Goal: Information Seeking & Learning: Learn about a topic

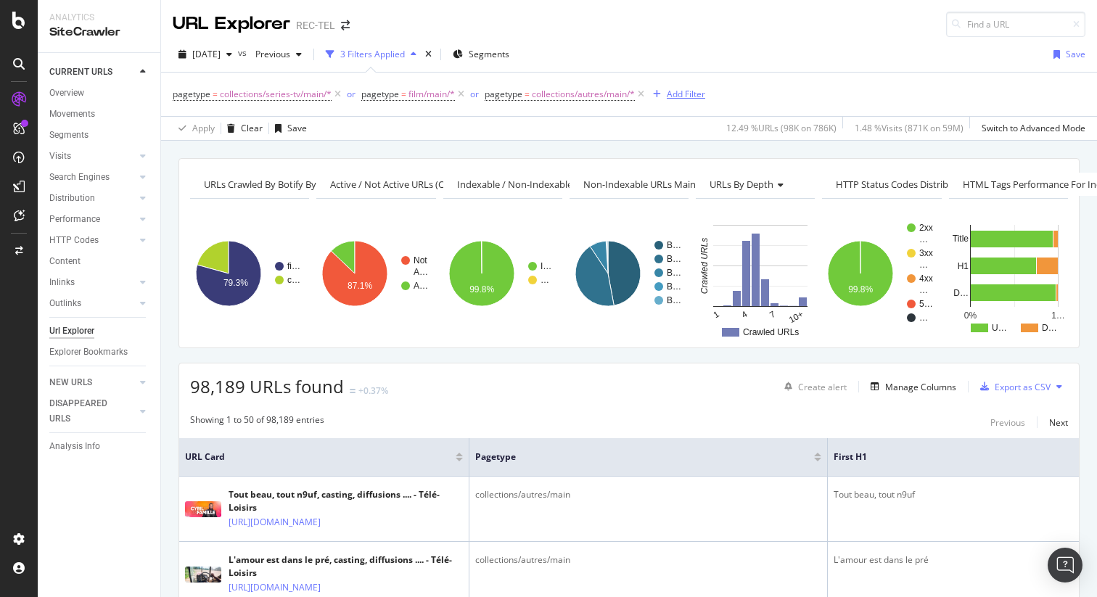
click at [689, 97] on div "Add Filter" at bounding box center [686, 94] width 38 height 12
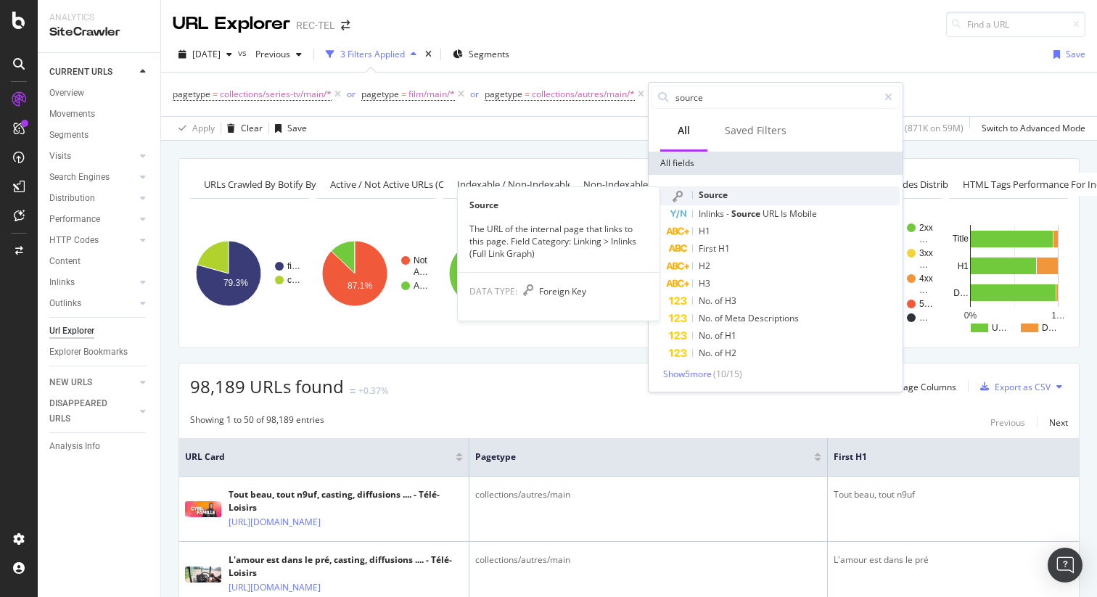
type input "source"
click at [722, 195] on span "Source" at bounding box center [713, 195] width 29 height 12
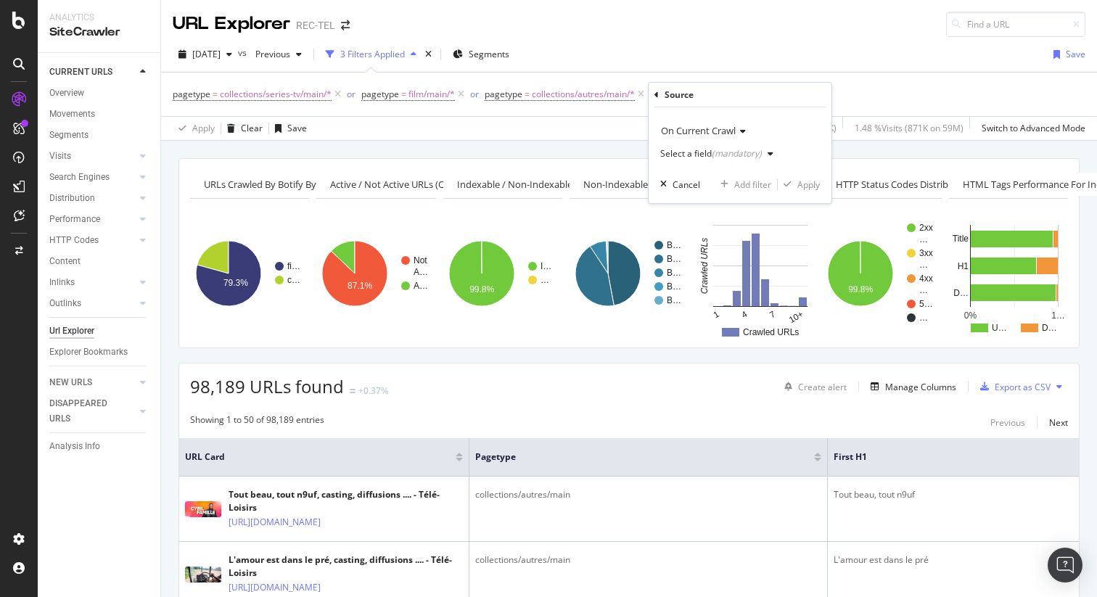
click at [729, 153] on div "(mandatory)" at bounding box center [737, 153] width 50 height 12
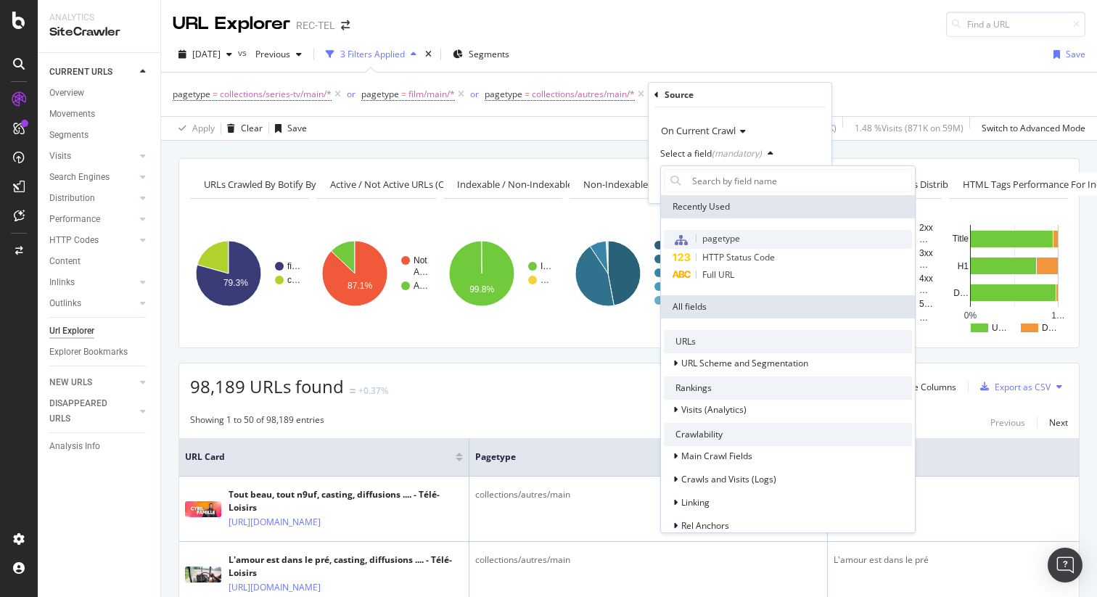
click at [721, 244] on span "pagetype" at bounding box center [721, 238] width 38 height 12
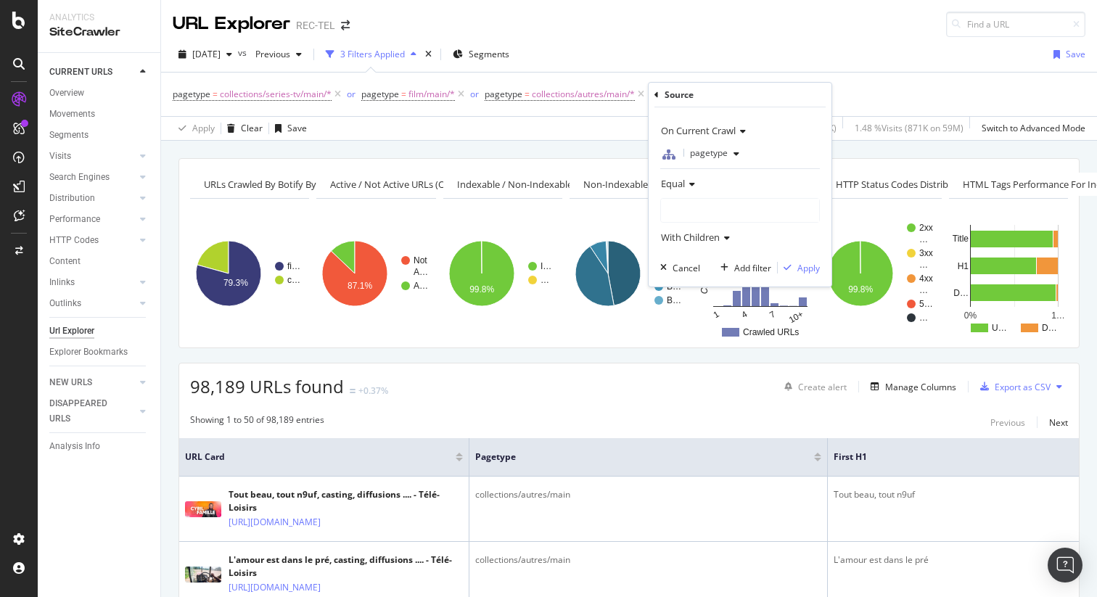
click at [710, 212] on div at bounding box center [740, 210] width 158 height 23
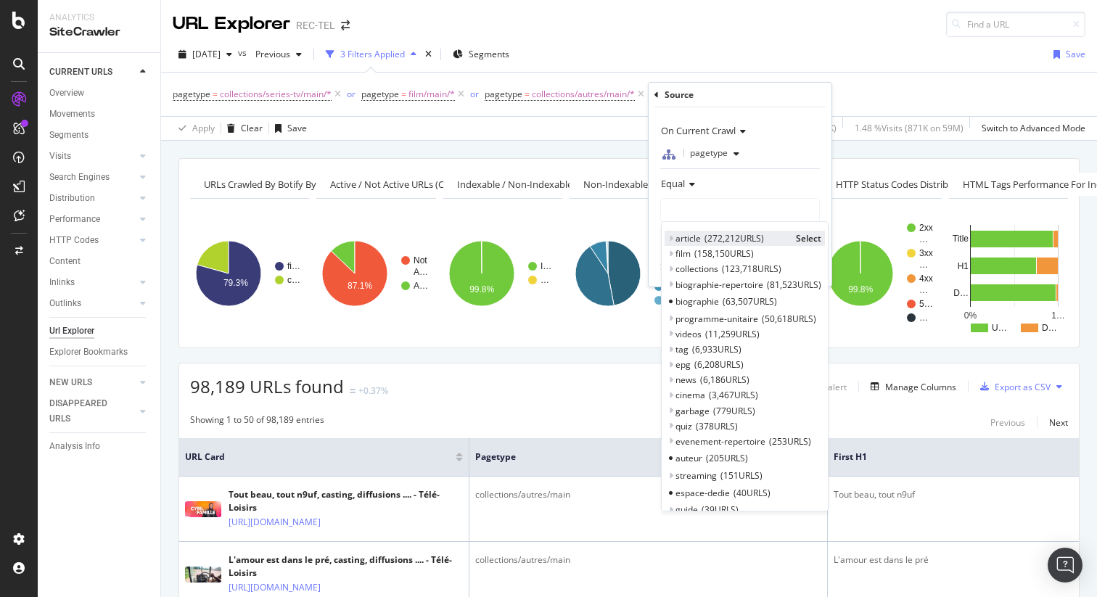
click at [671, 239] on icon at bounding box center [670, 238] width 5 height 9
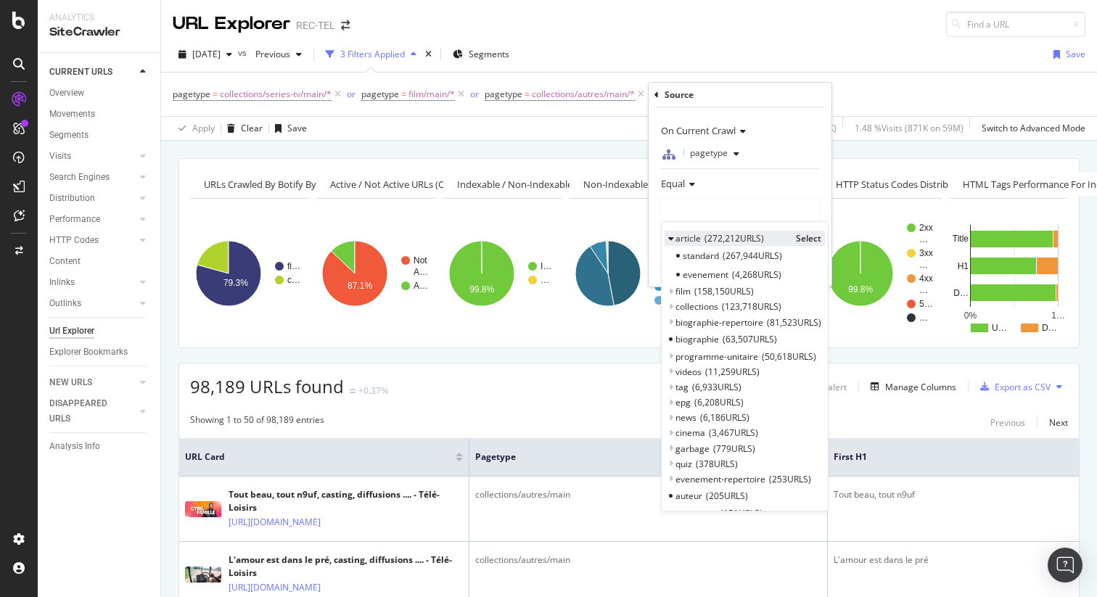
click at [808, 239] on span "Select" at bounding box center [808, 238] width 25 height 12
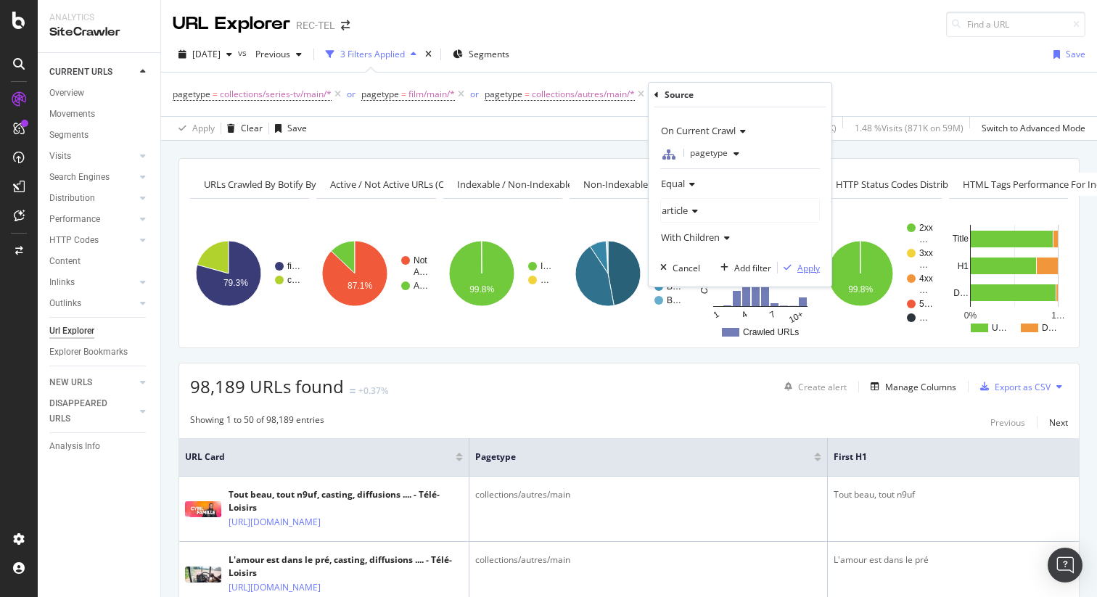
click at [808, 271] on div "Apply" at bounding box center [808, 268] width 22 height 12
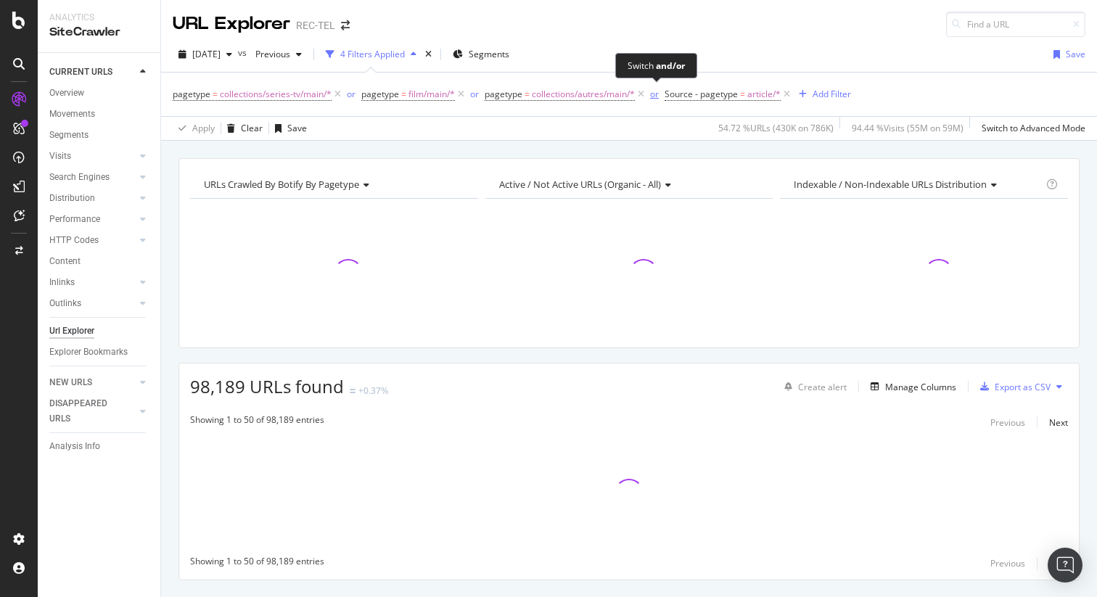
click at [658, 100] on div "or" at bounding box center [654, 94] width 9 height 12
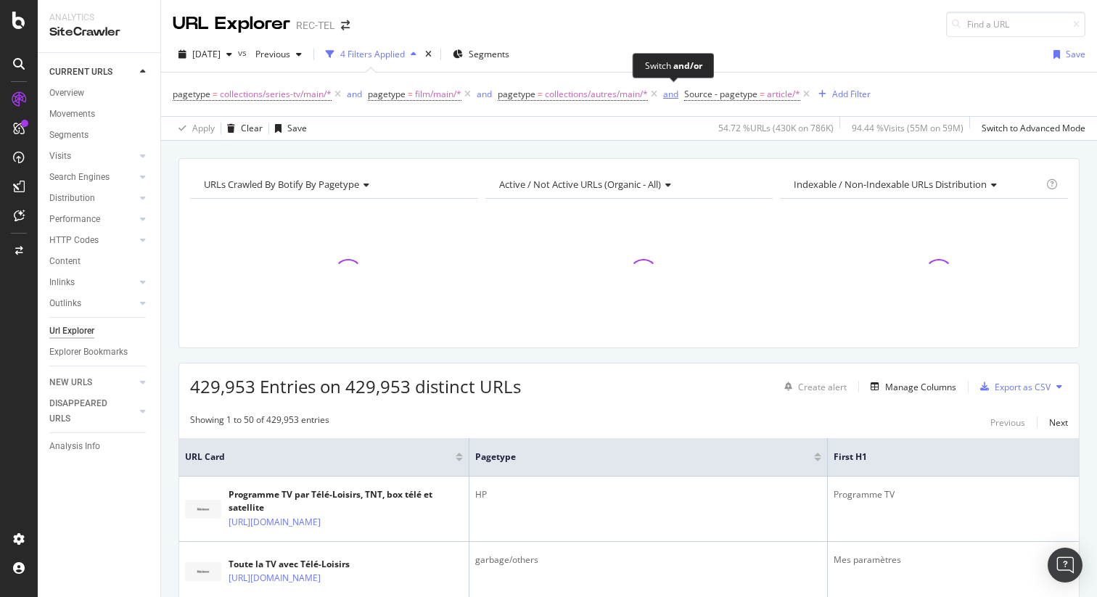
click at [675, 97] on div "and" at bounding box center [670, 94] width 15 height 12
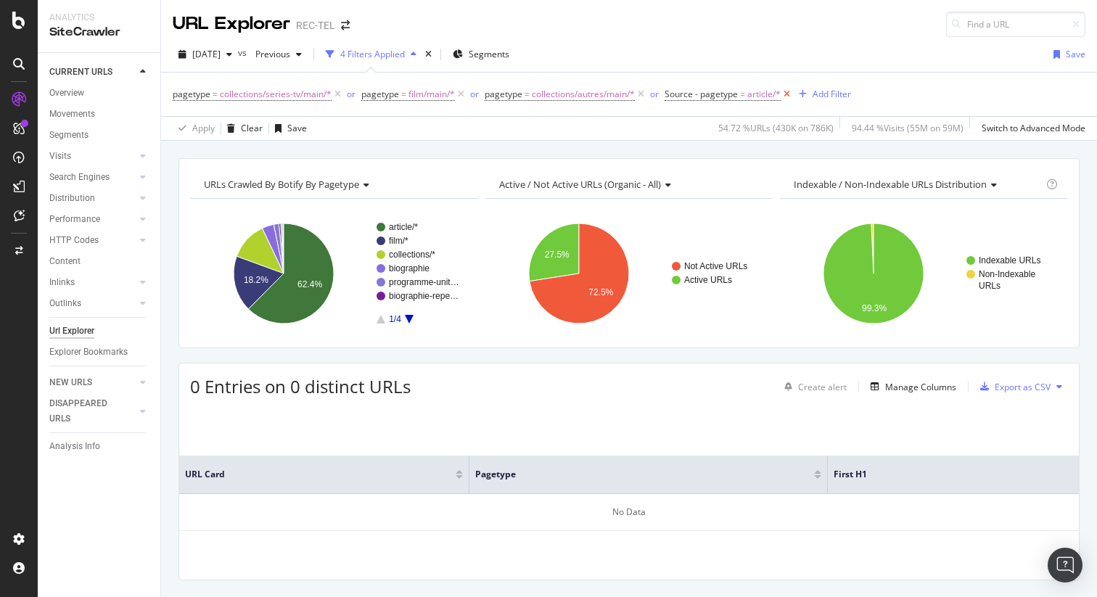
click at [789, 94] on icon at bounding box center [787, 94] width 12 height 15
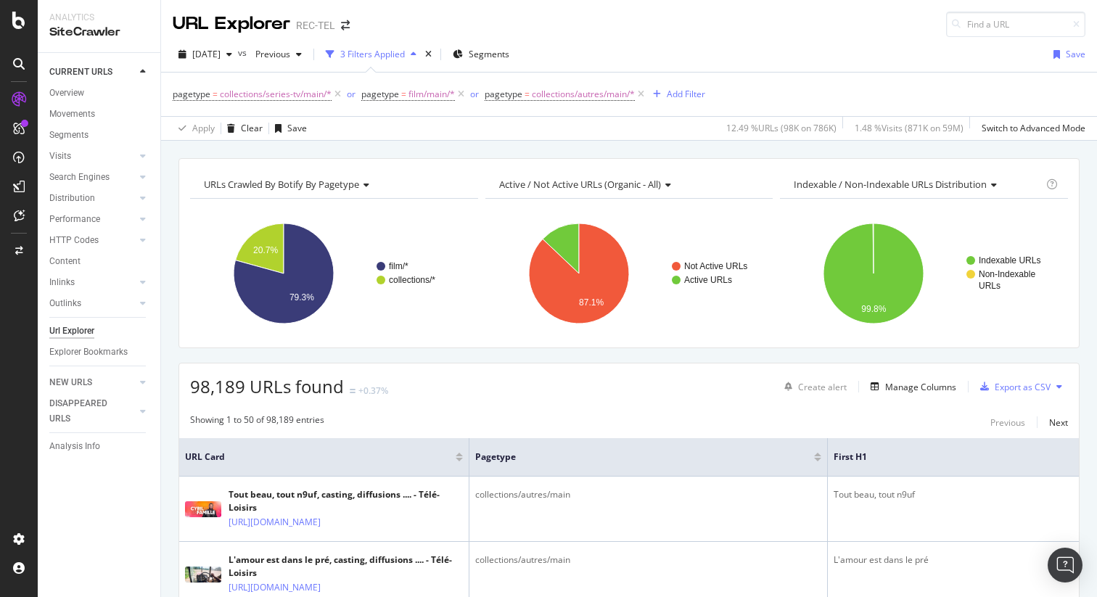
click at [731, 51] on div "[DATE] vs Previous 3 Filters Applied Segments Save" at bounding box center [629, 57] width 936 height 29
click at [644, 38] on div "[DATE] vs Previous 3 Filters Applied Segments Save pagetype = collections/serie…" at bounding box center [629, 89] width 936 height 104
click at [87, 353] on div "Explorer Bookmarks" at bounding box center [88, 352] width 78 height 15
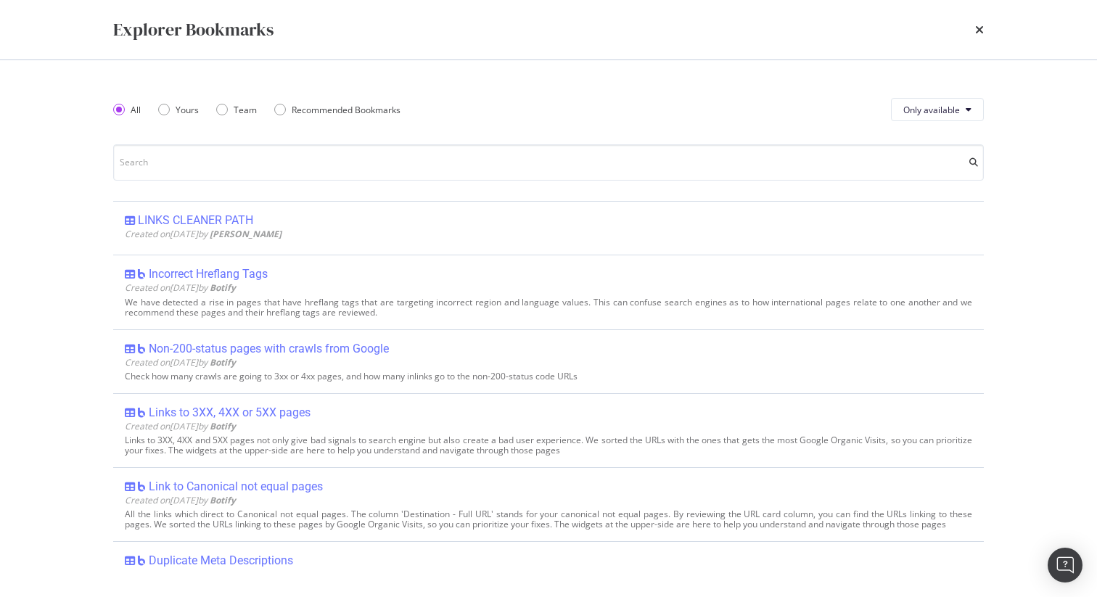
click at [972, 31] on div "Explorer Bookmarks" at bounding box center [548, 29] width 871 height 25
click at [972, 30] on div "Explorer Bookmarks" at bounding box center [548, 29] width 871 height 25
click at [978, 33] on icon "times" at bounding box center [979, 30] width 9 height 12
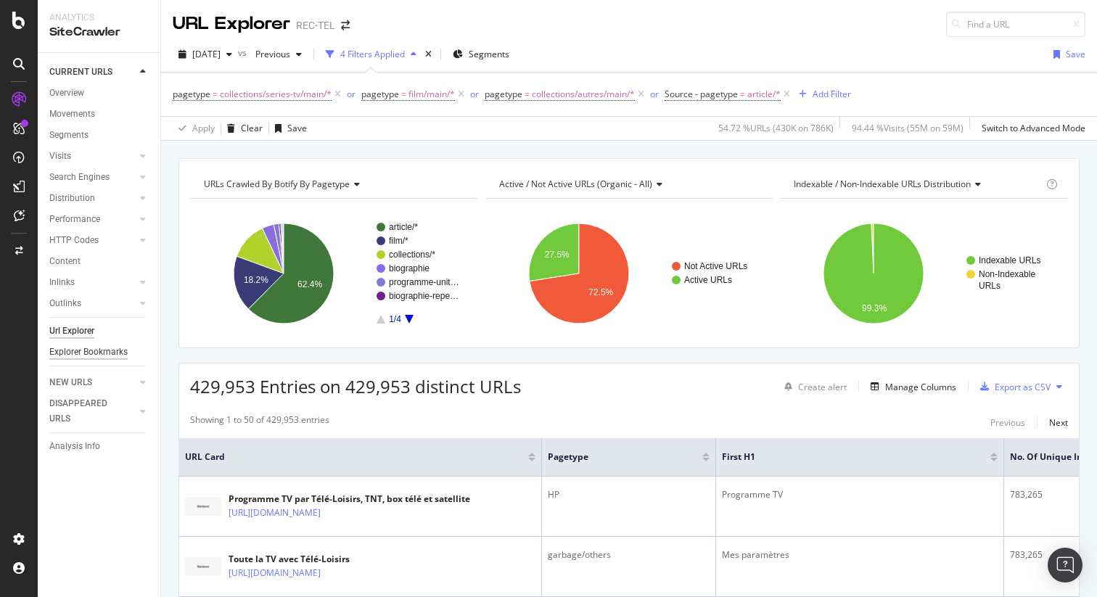
click at [73, 353] on div "Explorer Bookmarks" at bounding box center [88, 352] width 78 height 15
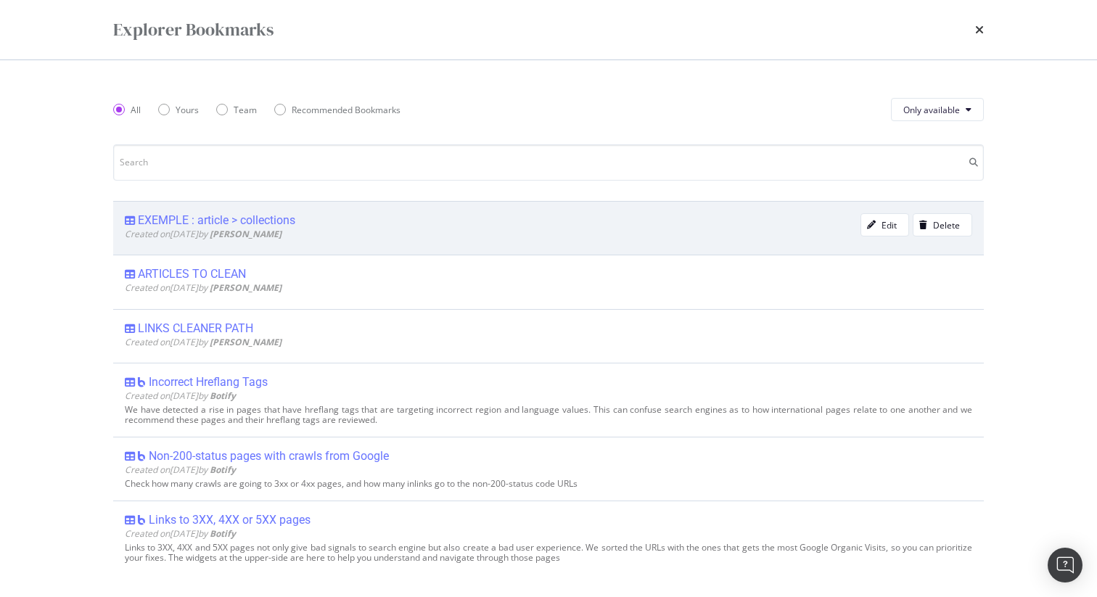
click at [271, 221] on div "EXEMPLE : article > collections" at bounding box center [216, 220] width 157 height 15
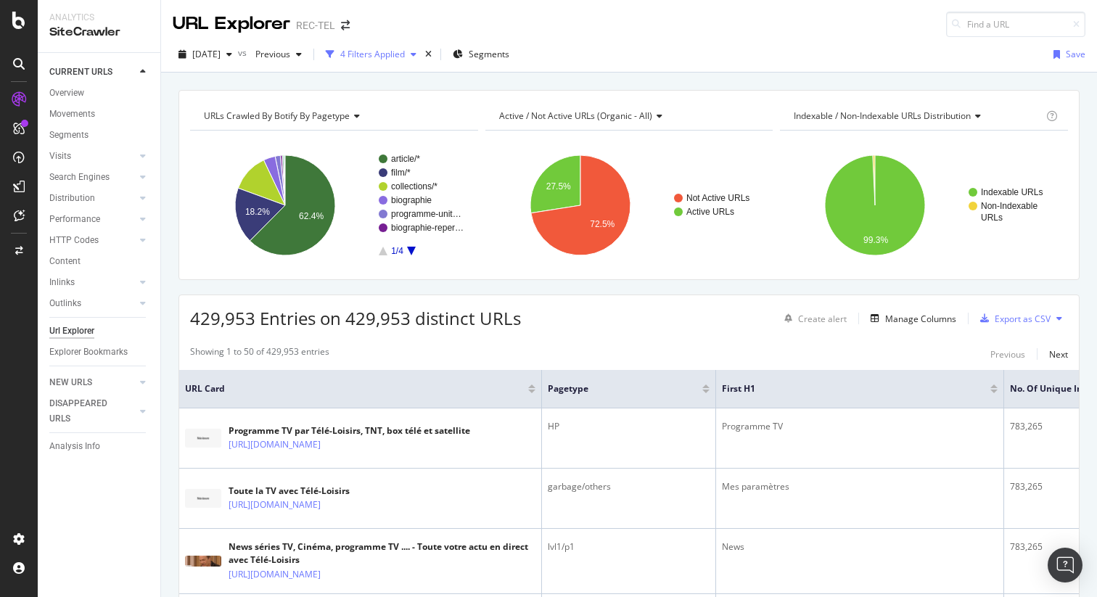
click at [405, 54] on div "4 Filters Applied" at bounding box center [372, 54] width 65 height 12
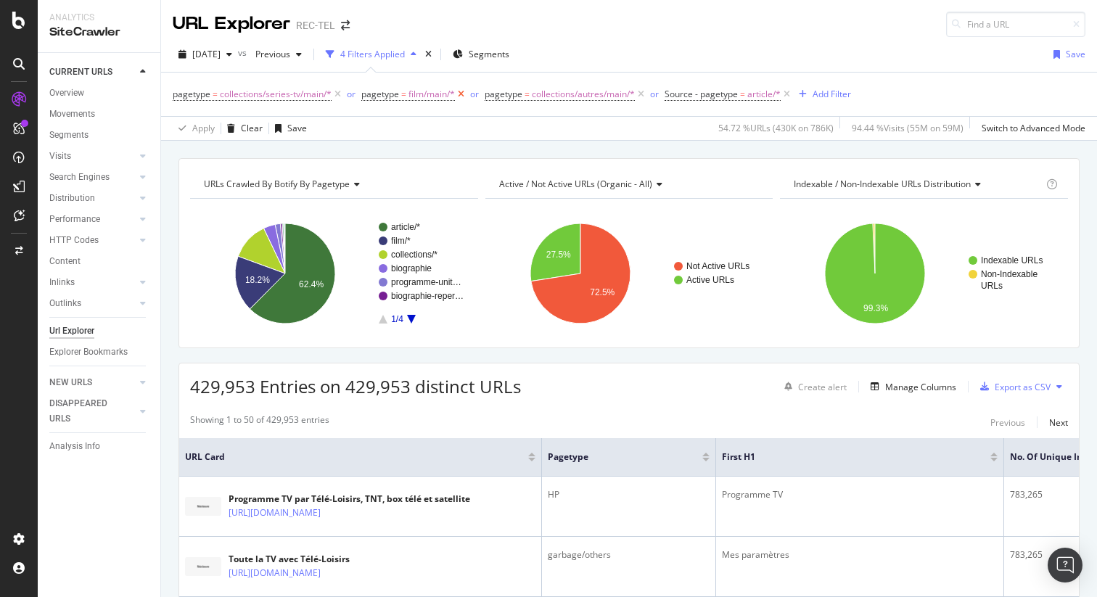
click at [460, 96] on icon at bounding box center [461, 94] width 12 height 15
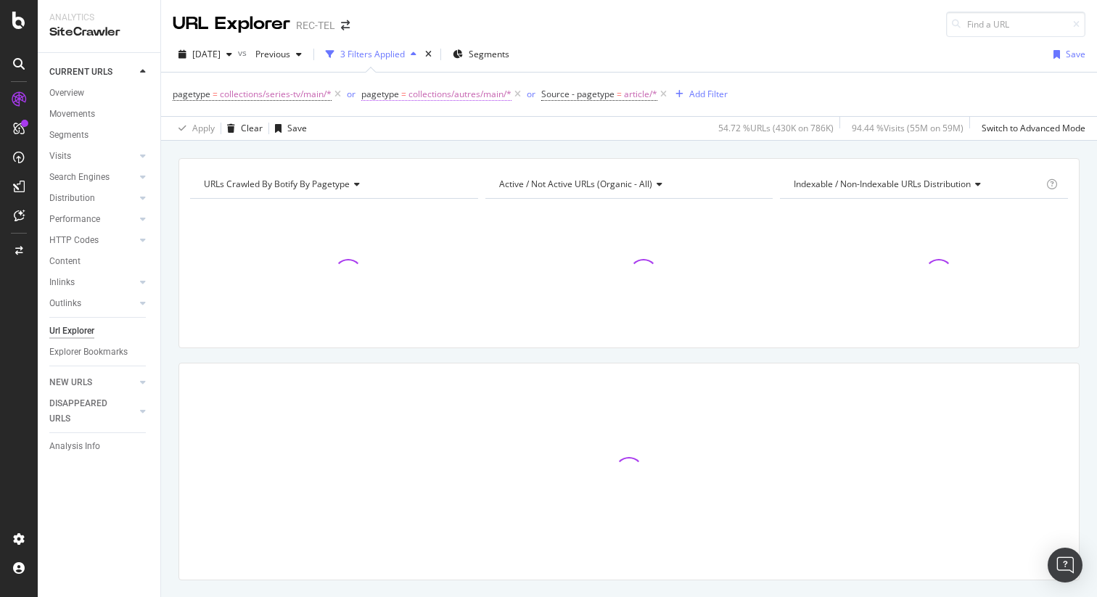
click at [511, 93] on span "collections/autres/main/*" at bounding box center [459, 94] width 103 height 20
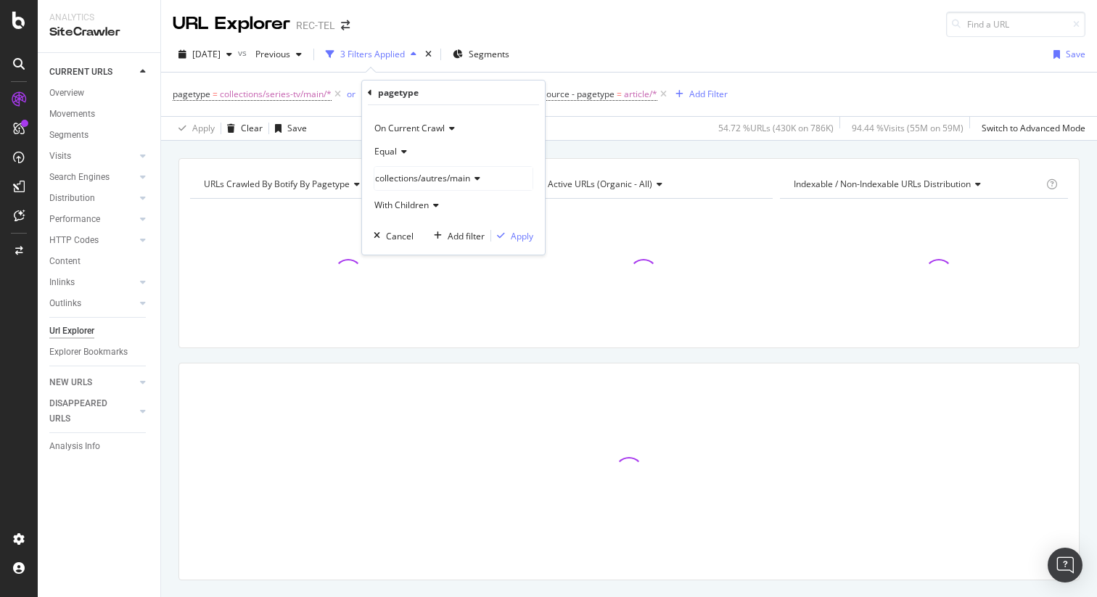
click at [613, 73] on div "pagetype = collections/series-tv/main/* or pagetype = collections/autres/main/*…" at bounding box center [629, 95] width 913 height 44
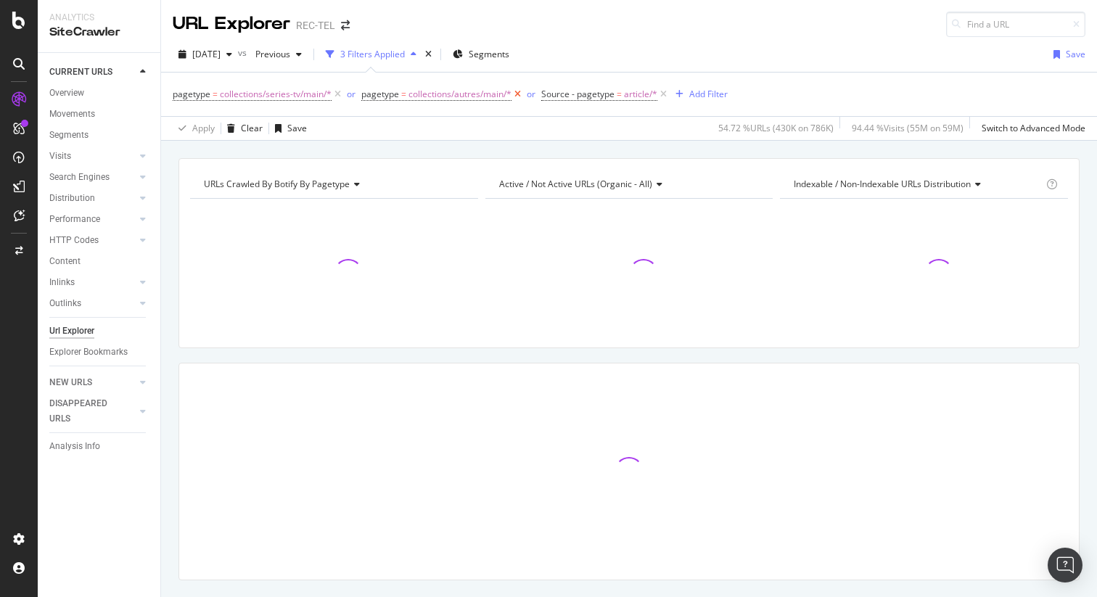
click at [517, 92] on icon at bounding box center [518, 94] width 12 height 15
click at [485, 94] on icon at bounding box center [483, 94] width 12 height 15
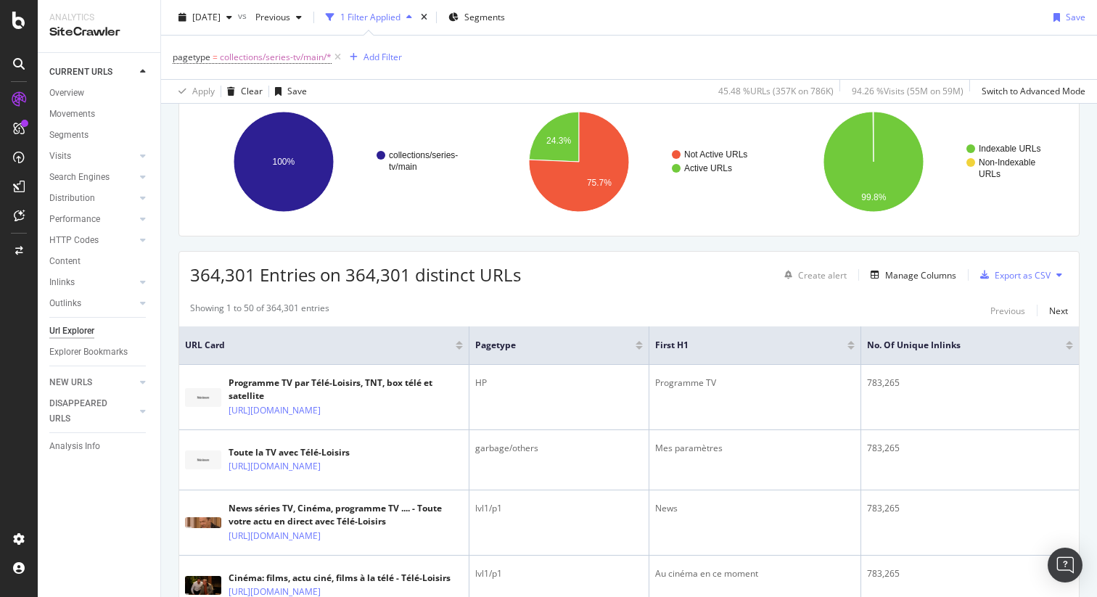
scroll to position [113, 0]
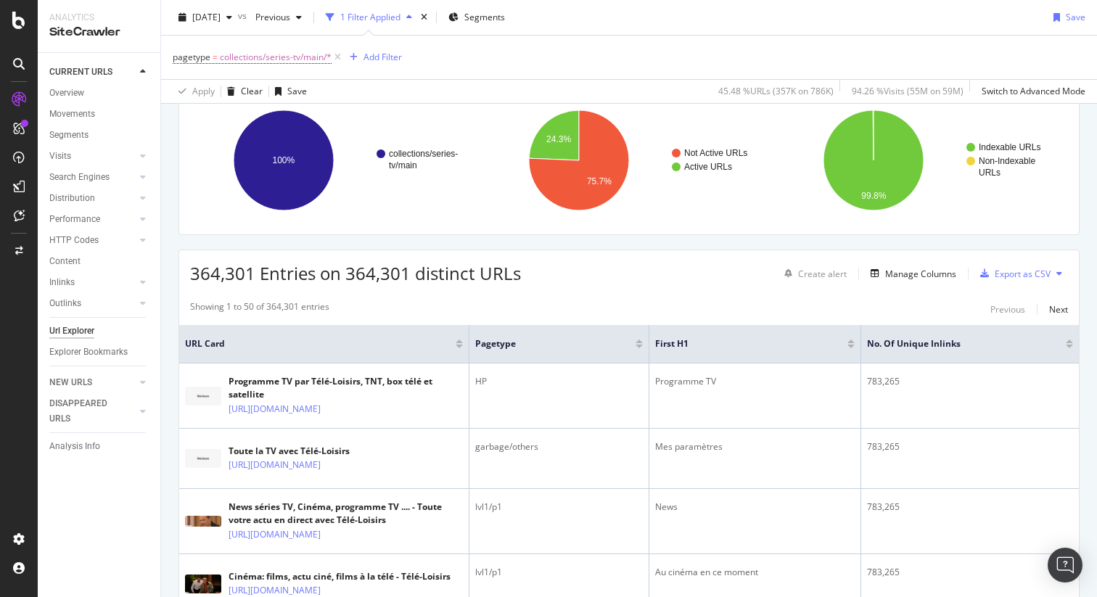
click at [1066, 342] on div at bounding box center [1069, 342] width 7 height 4
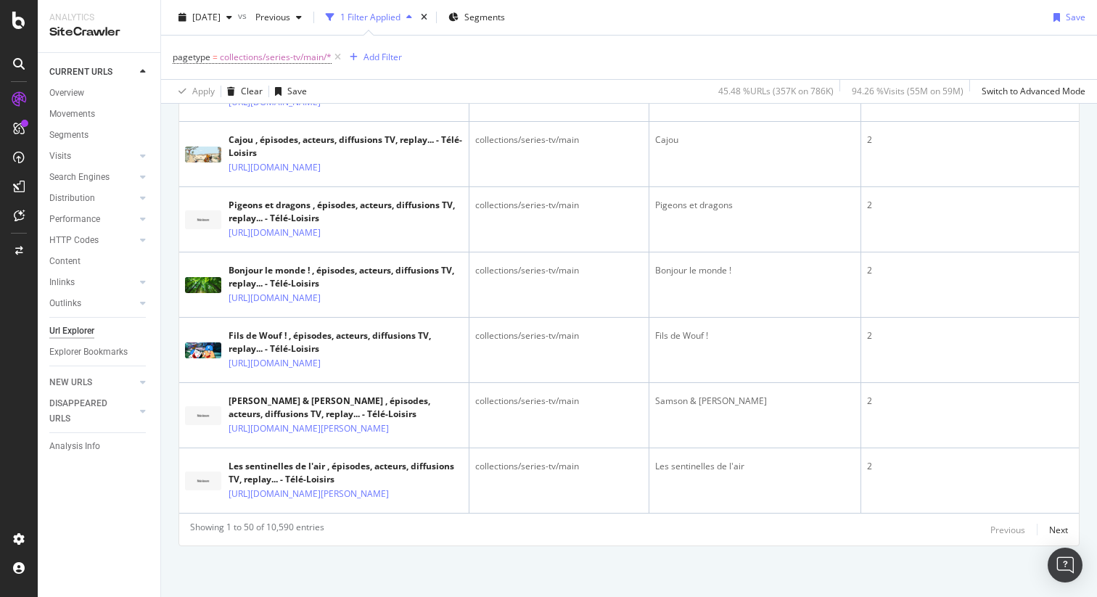
scroll to position [3712, 0]
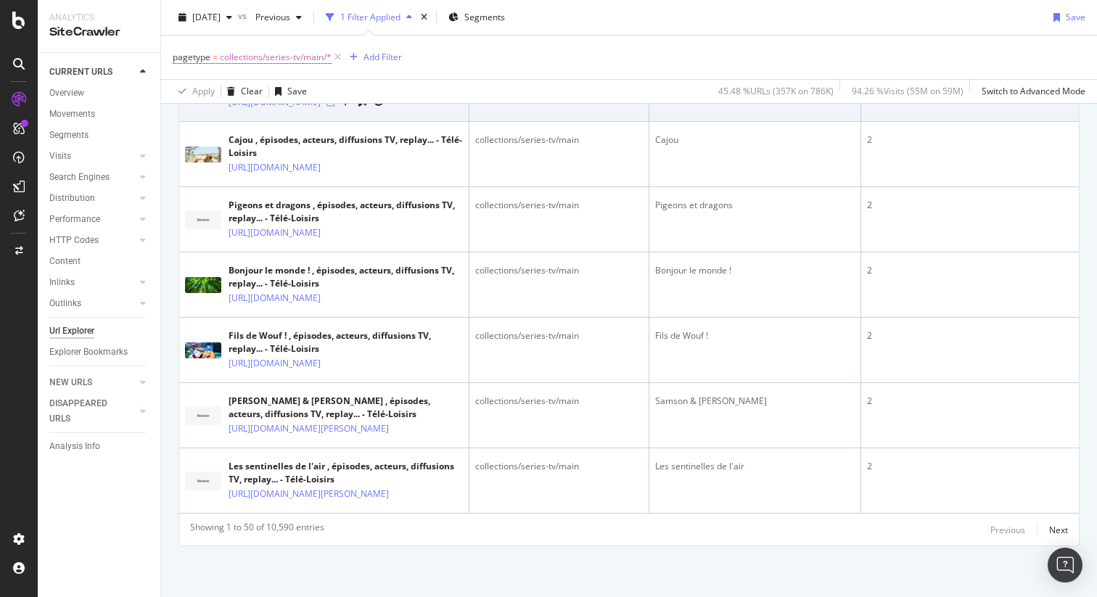
click at [335, 107] on icon at bounding box center [331, 102] width 9 height 9
